Goal: Entertainment & Leisure: Browse casually

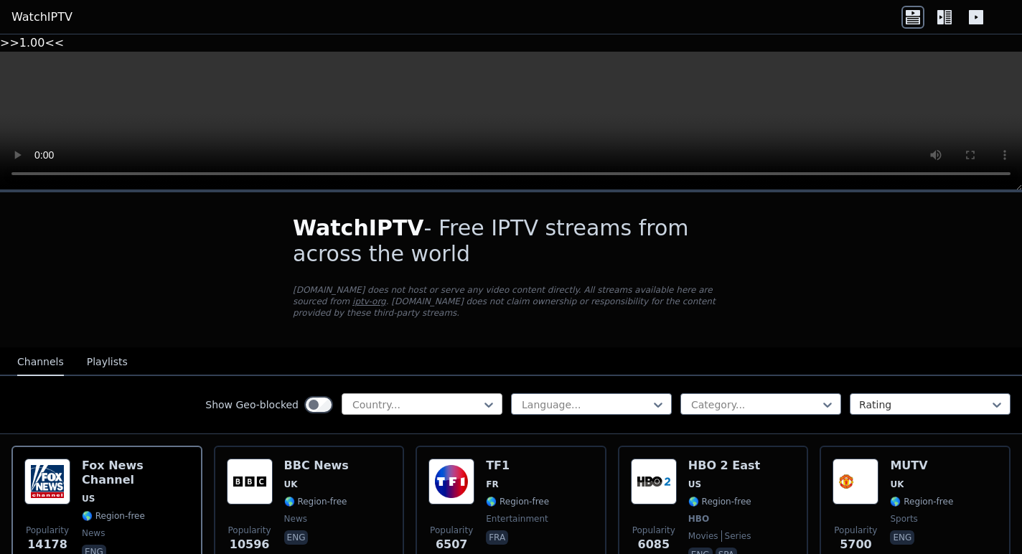
click at [433, 397] on div at bounding box center [416, 404] width 131 height 14
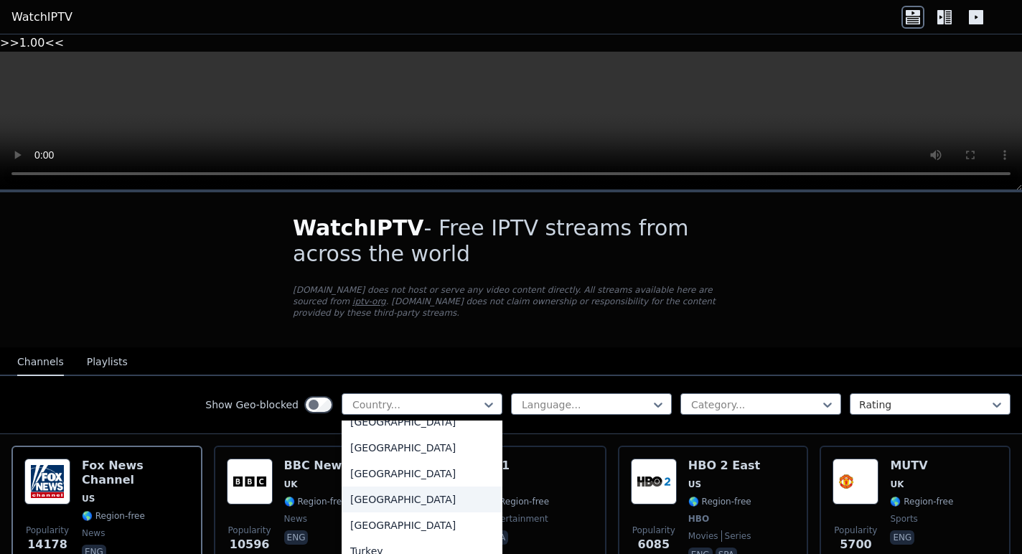
scroll to position [4806, 0]
click at [412, 539] on div "Turkey" at bounding box center [421, 552] width 161 height 26
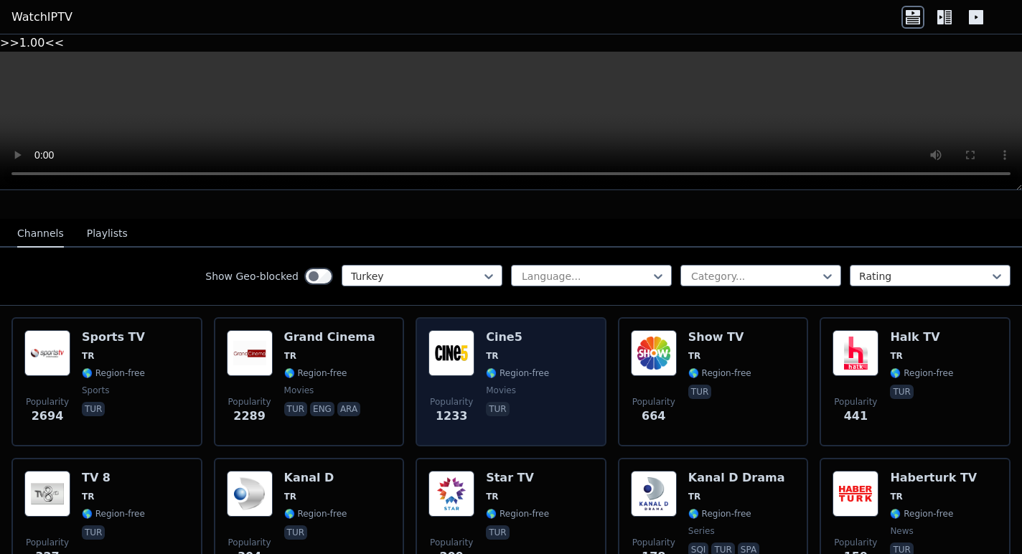
scroll to position [129, 0]
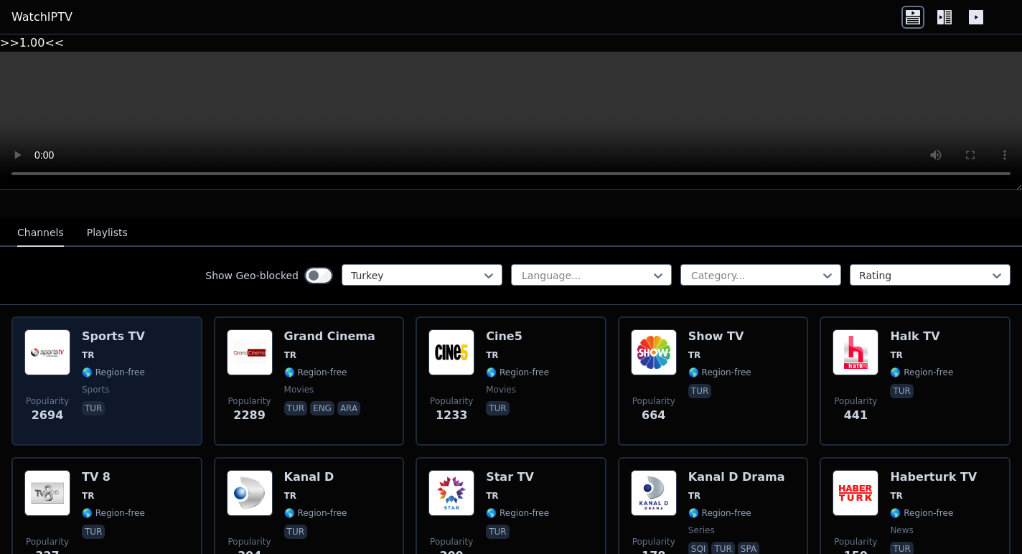
click at [146, 352] on div "Popularity 2694 Sports TV TR 🌎 Region-free sports tur" at bounding box center [106, 380] width 165 height 103
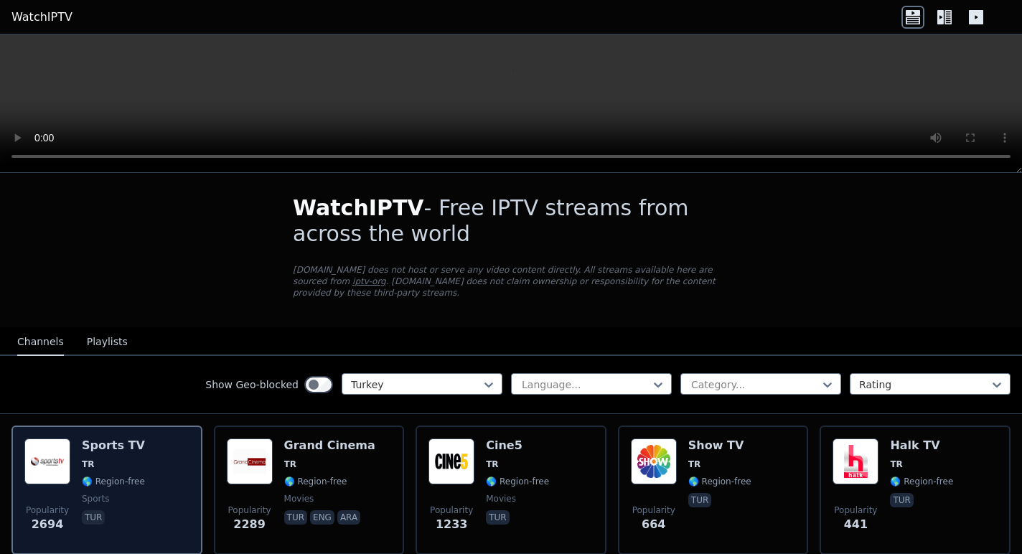
scroll to position [0, 0]
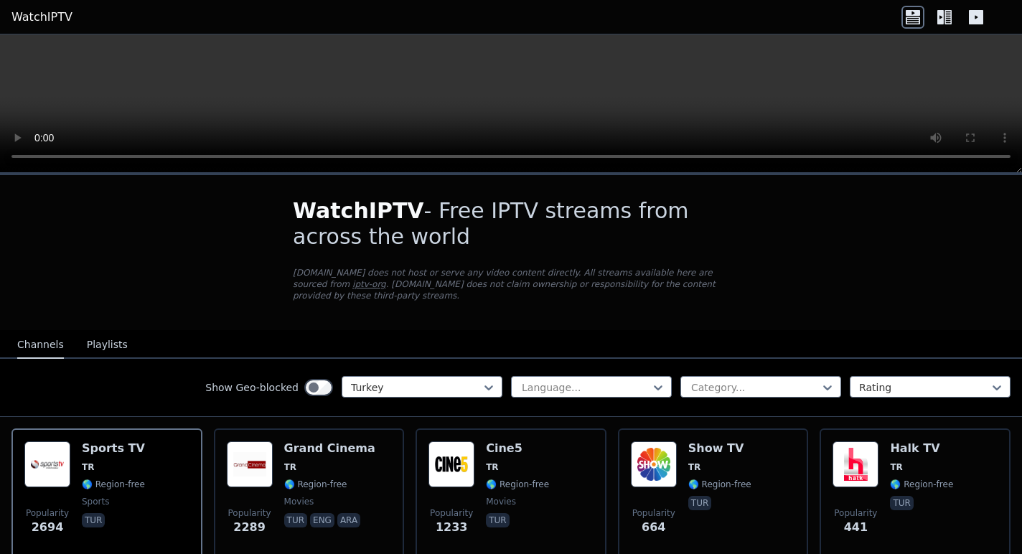
click at [945, 17] on icon at bounding box center [947, 17] width 7 height 14
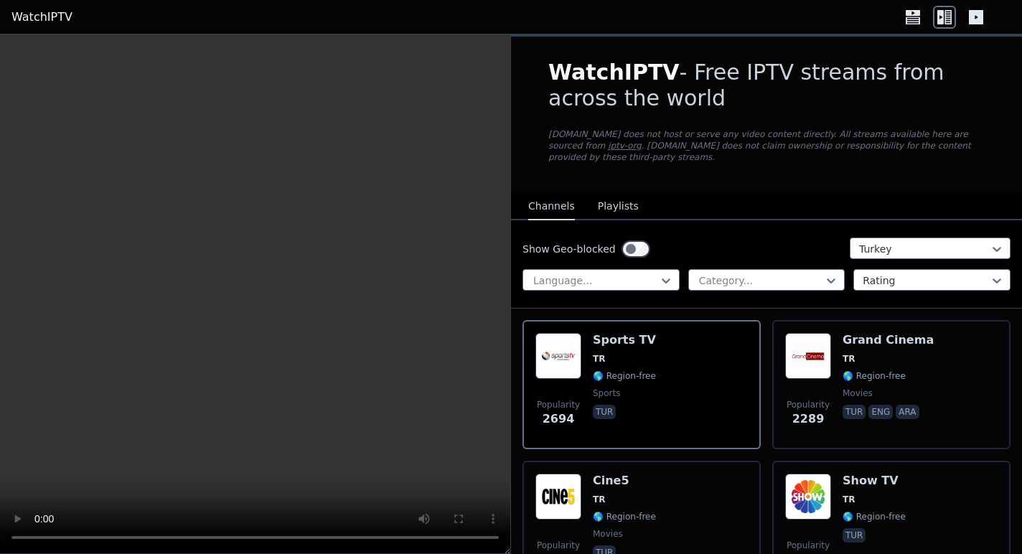
click at [974, 17] on icon at bounding box center [976, 17] width 14 height 14
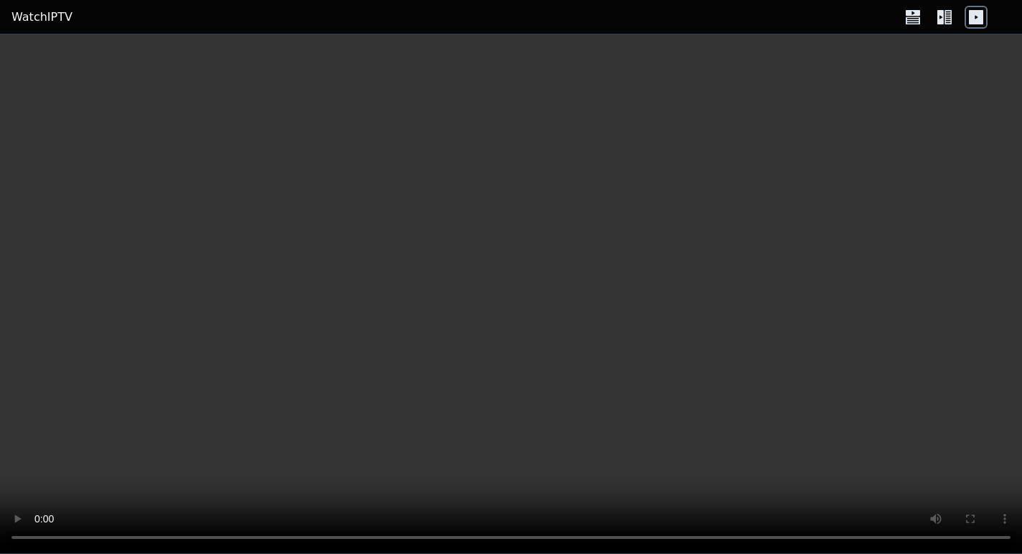
click at [910, 16] on icon at bounding box center [912, 17] width 23 height 23
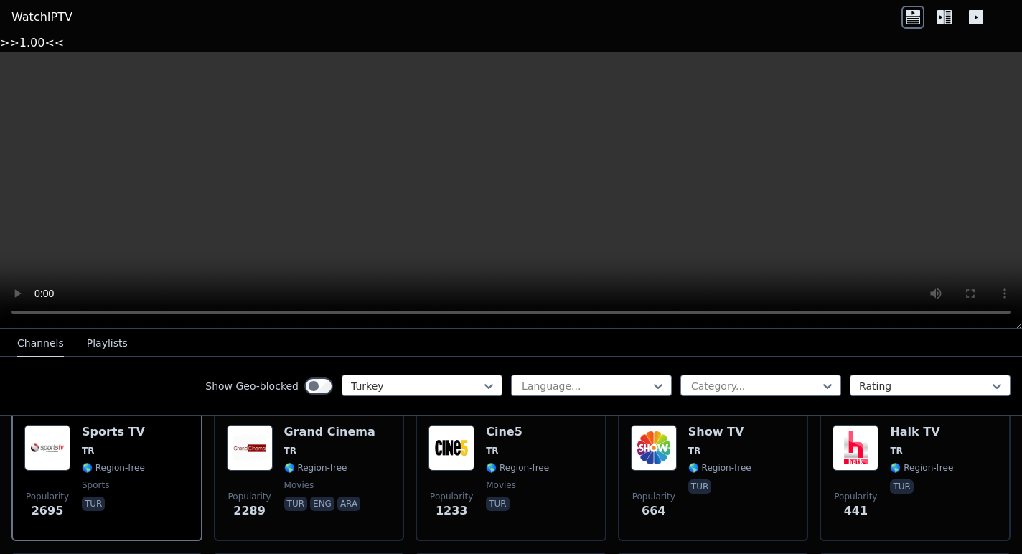
scroll to position [207, 0]
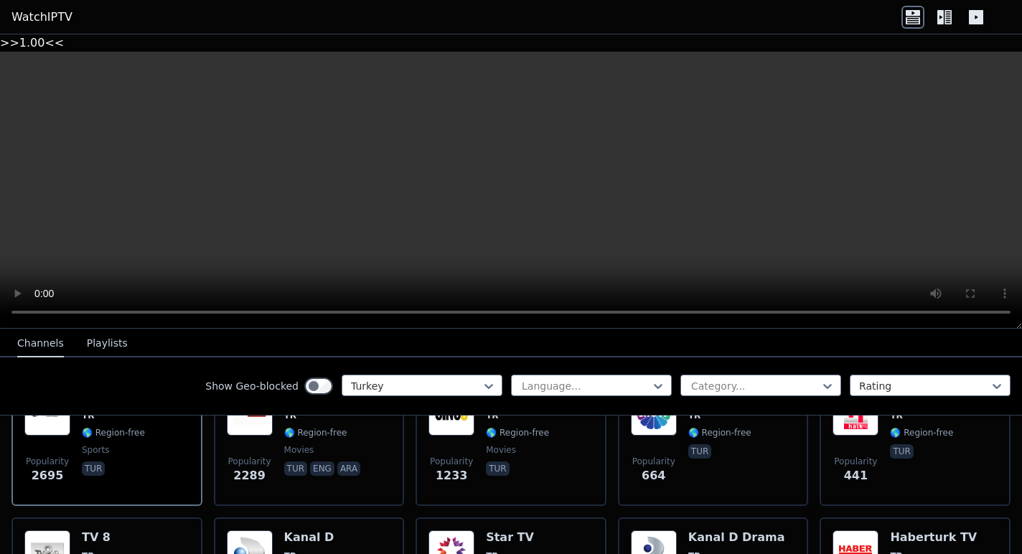
click at [120, 357] on div "Show Geo-blocked Turkey Language... Category... Rating" at bounding box center [511, 386] width 1022 height 58
click at [118, 330] on button "Playlists" at bounding box center [107, 343] width 41 height 27
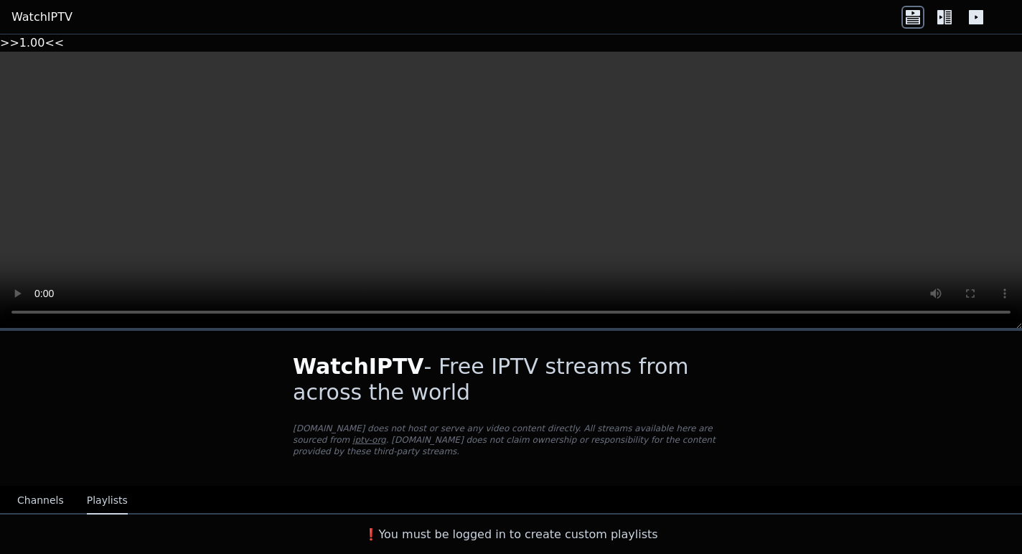
scroll to position [0, 0]
click at [33, 487] on button "Channels" at bounding box center [40, 500] width 47 height 27
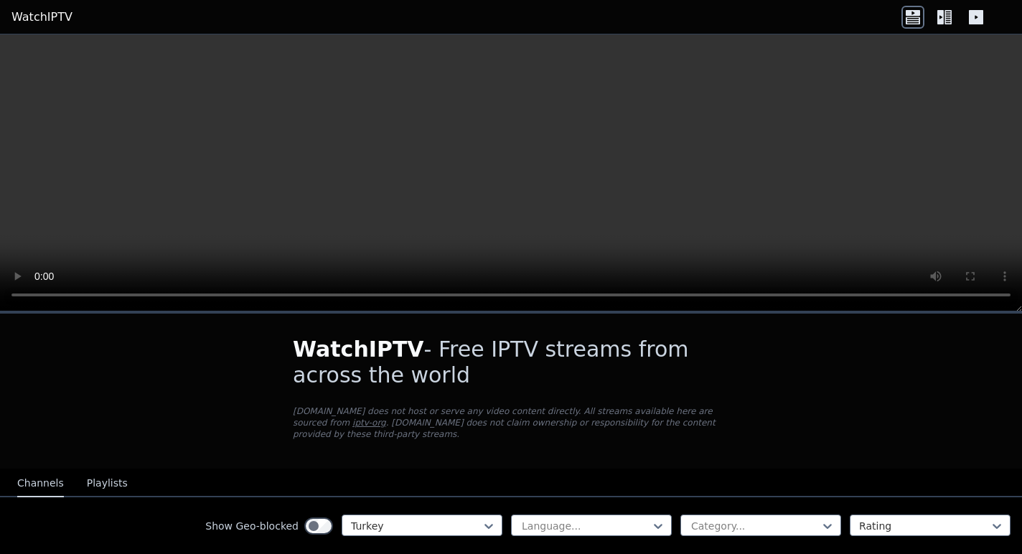
click at [977, 22] on icon at bounding box center [976, 17] width 14 height 14
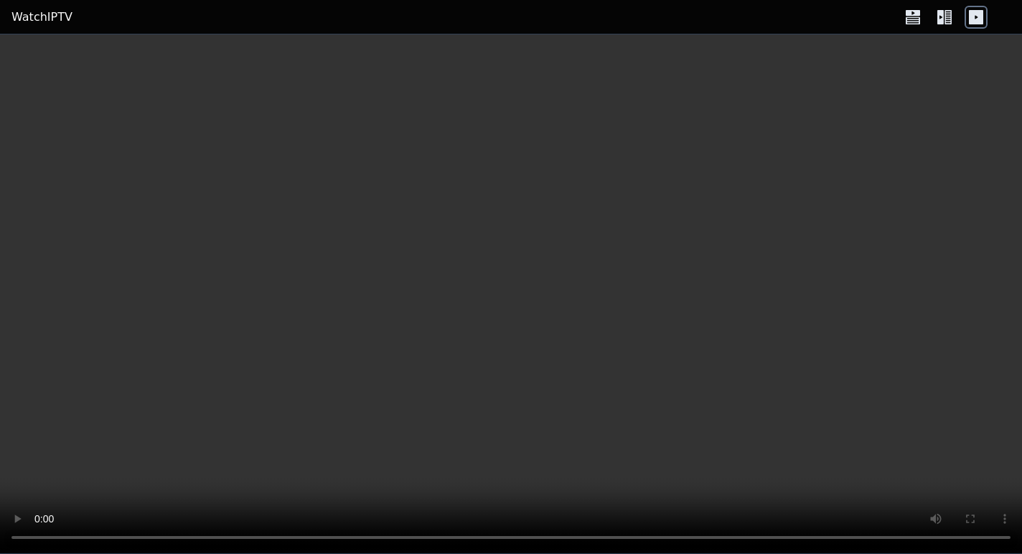
click at [915, 19] on icon at bounding box center [912, 20] width 14 height 7
